Goal: Transaction & Acquisition: Download file/media

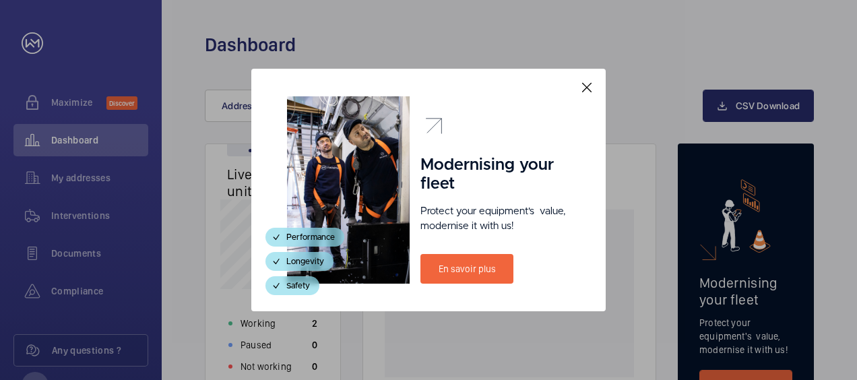
click at [588, 83] on mat-icon at bounding box center [586, 87] width 16 height 16
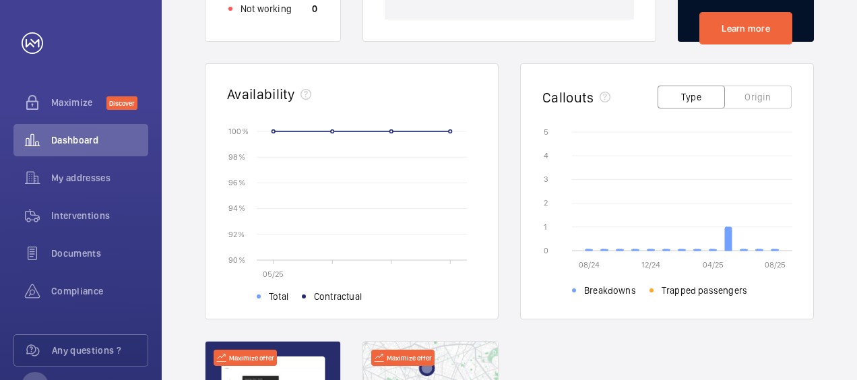
scroll to position [337, 0]
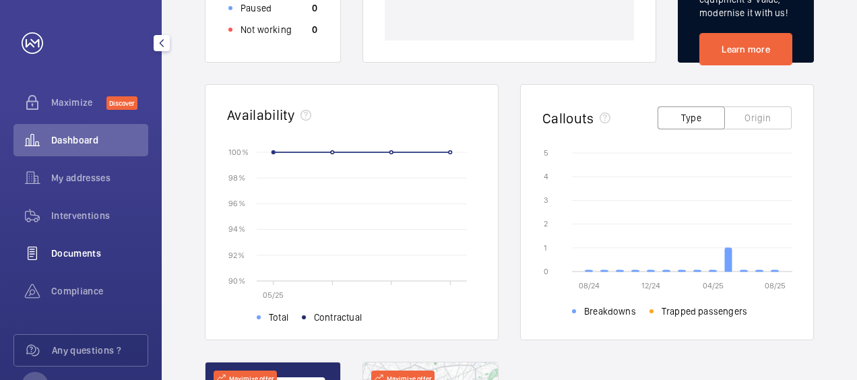
click at [79, 244] on div "Documents" at bounding box center [80, 253] width 135 height 32
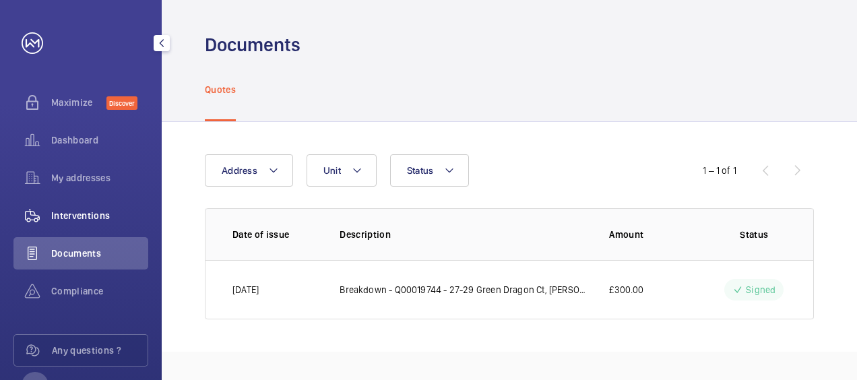
click at [78, 218] on span "Interventions" at bounding box center [99, 215] width 97 height 13
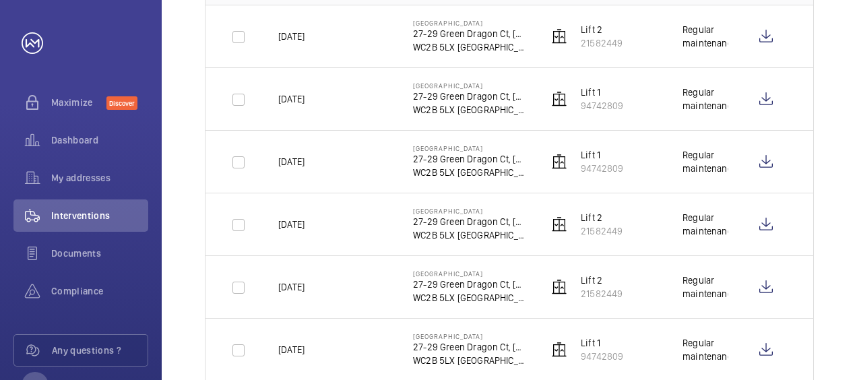
scroll to position [202, 0]
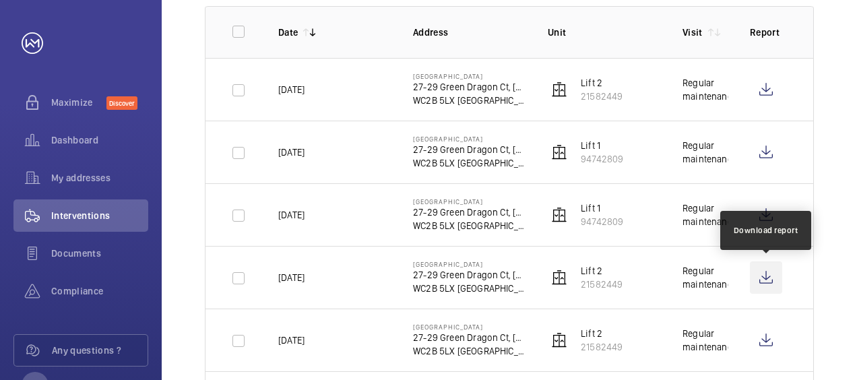
click at [761, 277] on wm-front-icon-button at bounding box center [766, 277] width 32 height 32
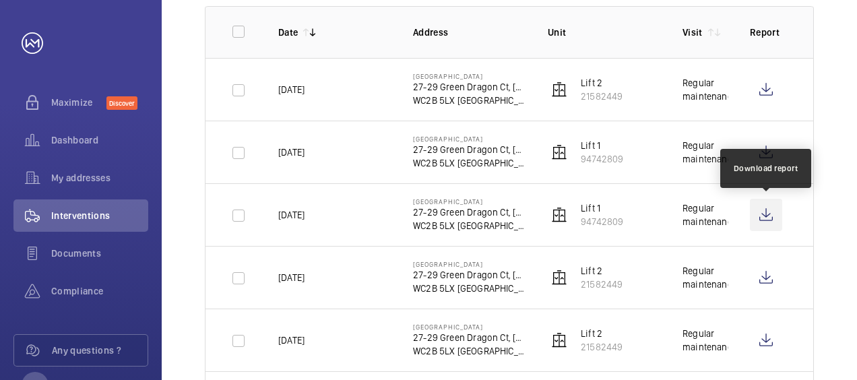
click at [770, 211] on wm-front-icon-button at bounding box center [766, 215] width 32 height 32
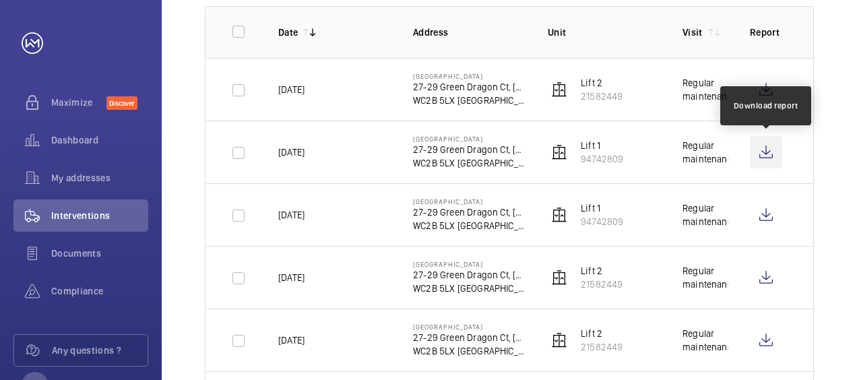
click at [772, 151] on wm-front-icon-button at bounding box center [766, 152] width 32 height 32
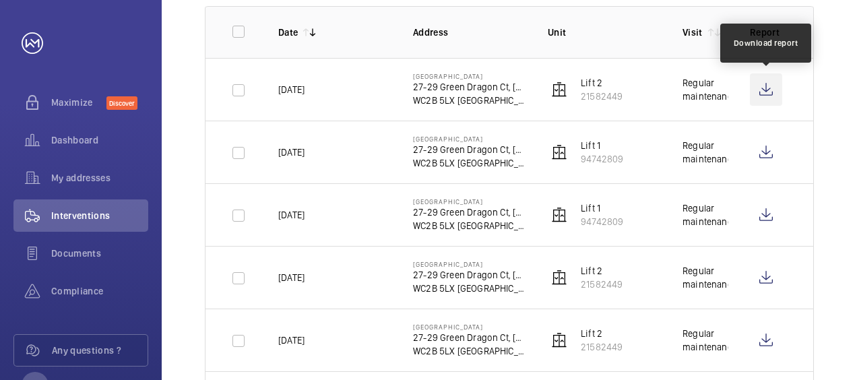
click at [769, 92] on wm-front-icon-button at bounding box center [766, 89] width 32 height 32
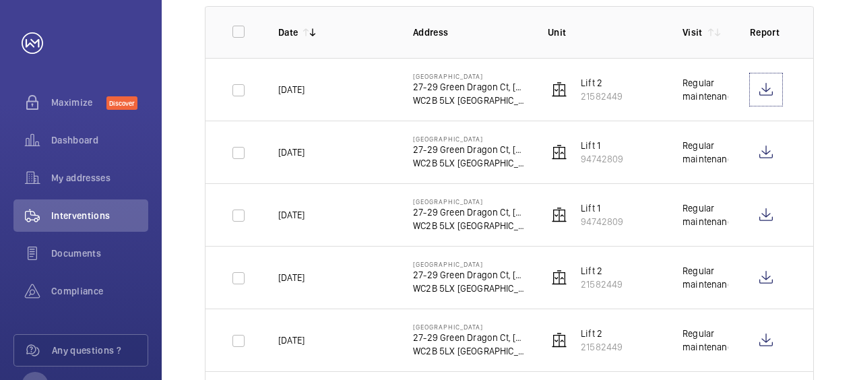
scroll to position [0, 0]
